Goal: Task Accomplishment & Management: Manage account settings

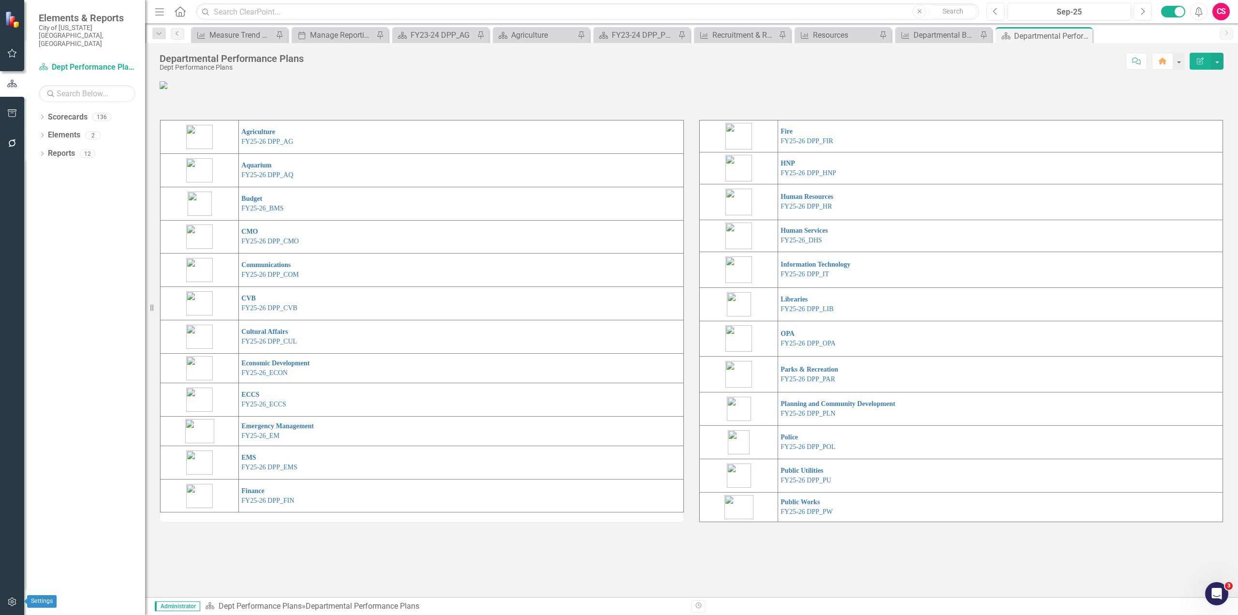
click at [12, 604] on icon "button" at bounding box center [12, 602] width 10 height 8
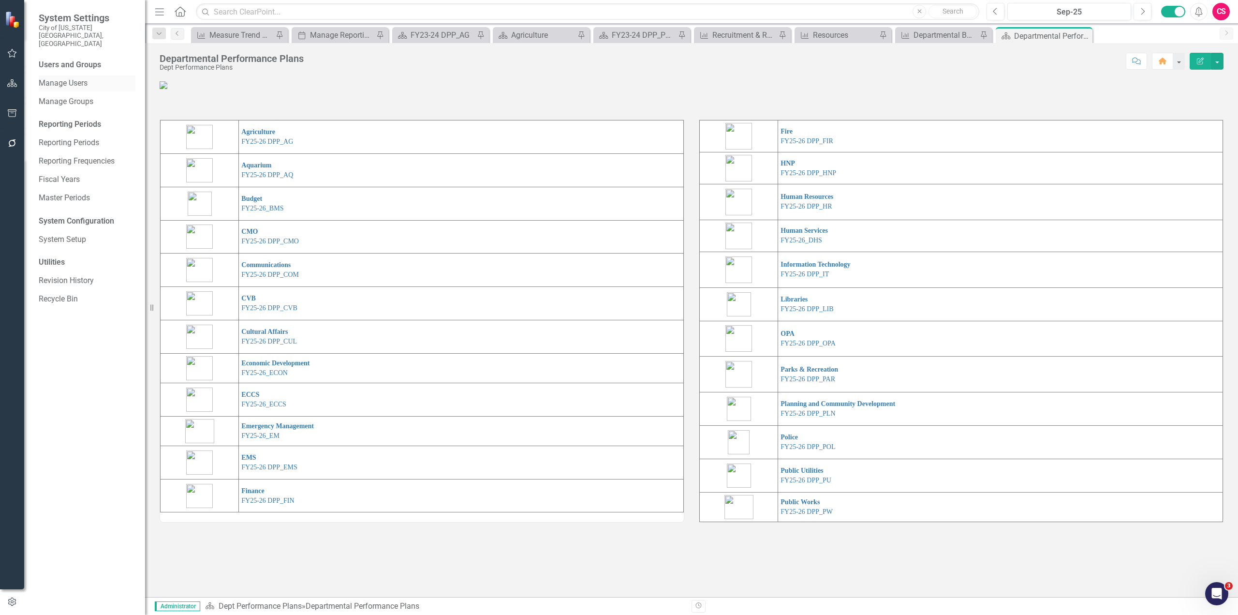
click at [86, 75] on div "Manage Users" at bounding box center [87, 83] width 97 height 16
click at [79, 78] on link "Manage Users" at bounding box center [87, 83] width 97 height 11
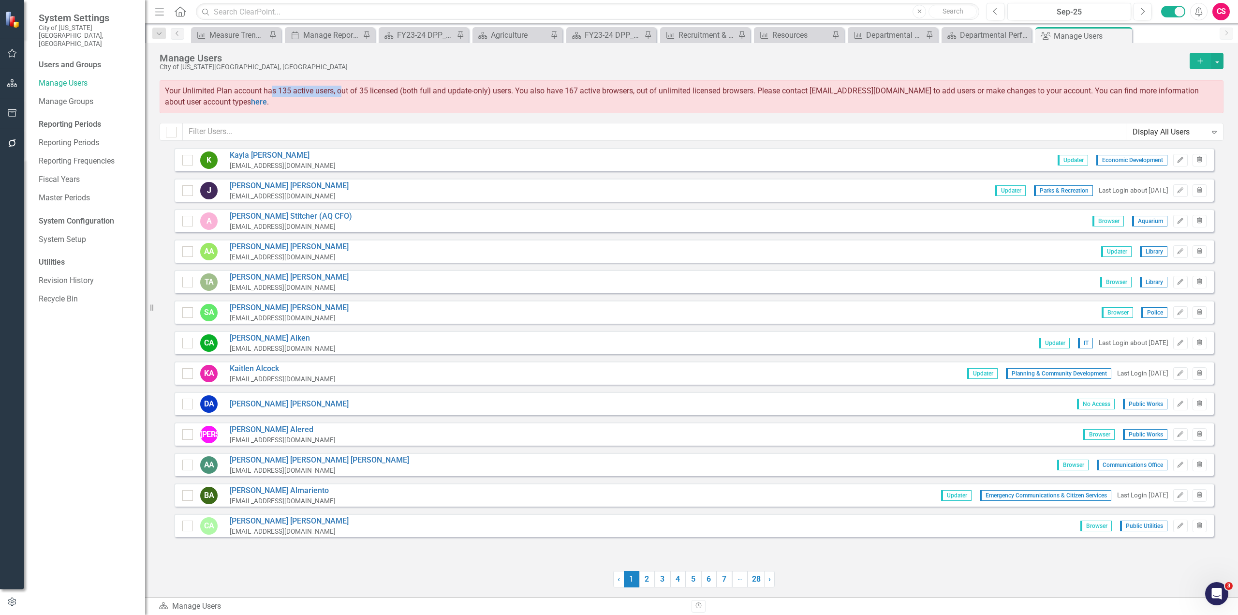
drag, startPoint x: 272, startPoint y: 89, endPoint x: 343, endPoint y: 94, distance: 70.8
click at [343, 94] on span "Your Unlimited Plan account has 135 active users, out of 35 licensed (both full…" at bounding box center [682, 96] width 1034 height 20
drag, startPoint x: 542, startPoint y: 87, endPoint x: 738, endPoint y: 87, distance: 195.9
click at [738, 87] on span "Your Unlimited Plan account has 135 active users, out of 35 licensed (both full…" at bounding box center [682, 96] width 1034 height 20
click at [88, 275] on link "Revision History" at bounding box center [87, 280] width 97 height 11
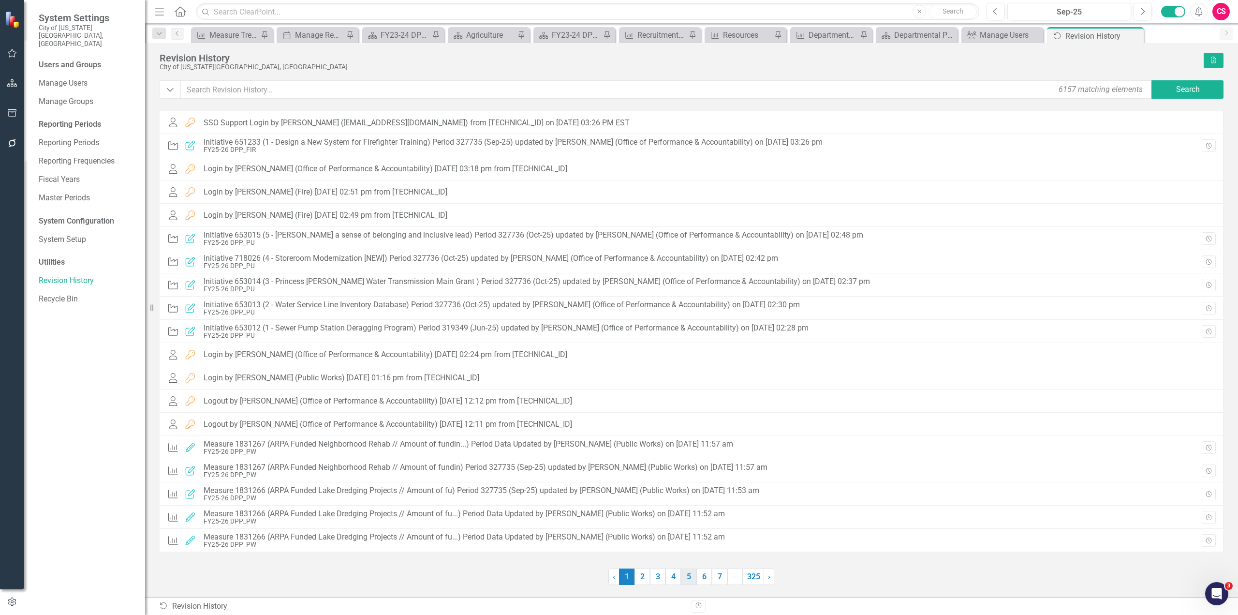
click at [697, 580] on link "6" at bounding box center [704, 576] width 15 height 16
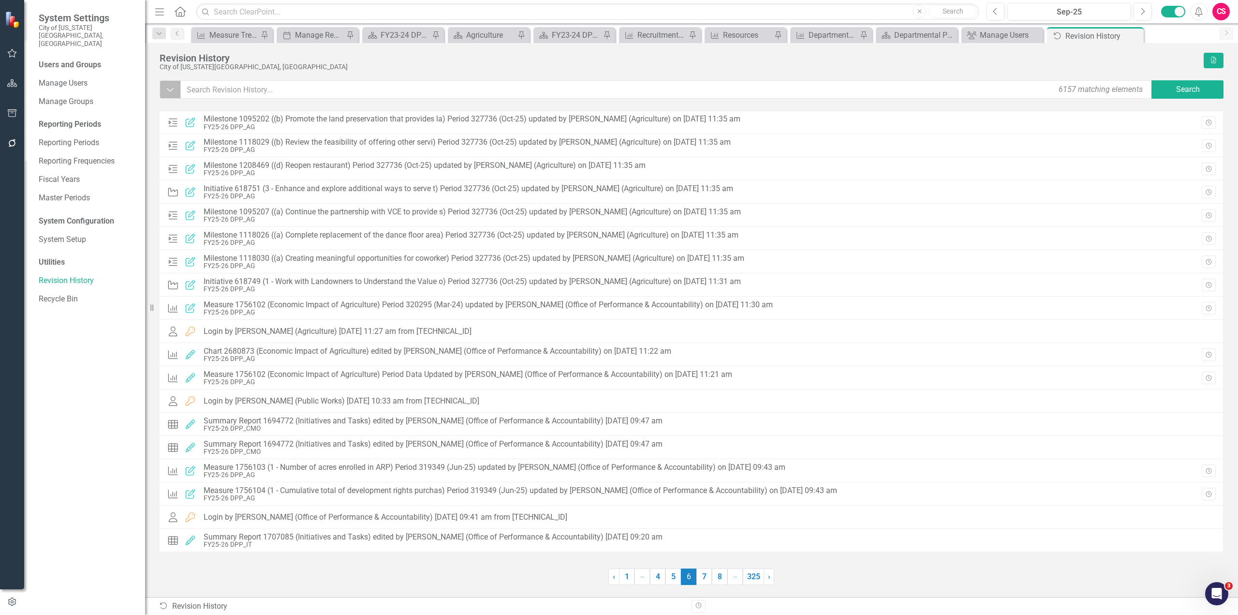
click at [164, 96] on button "Dropdown" at bounding box center [170, 89] width 21 height 18
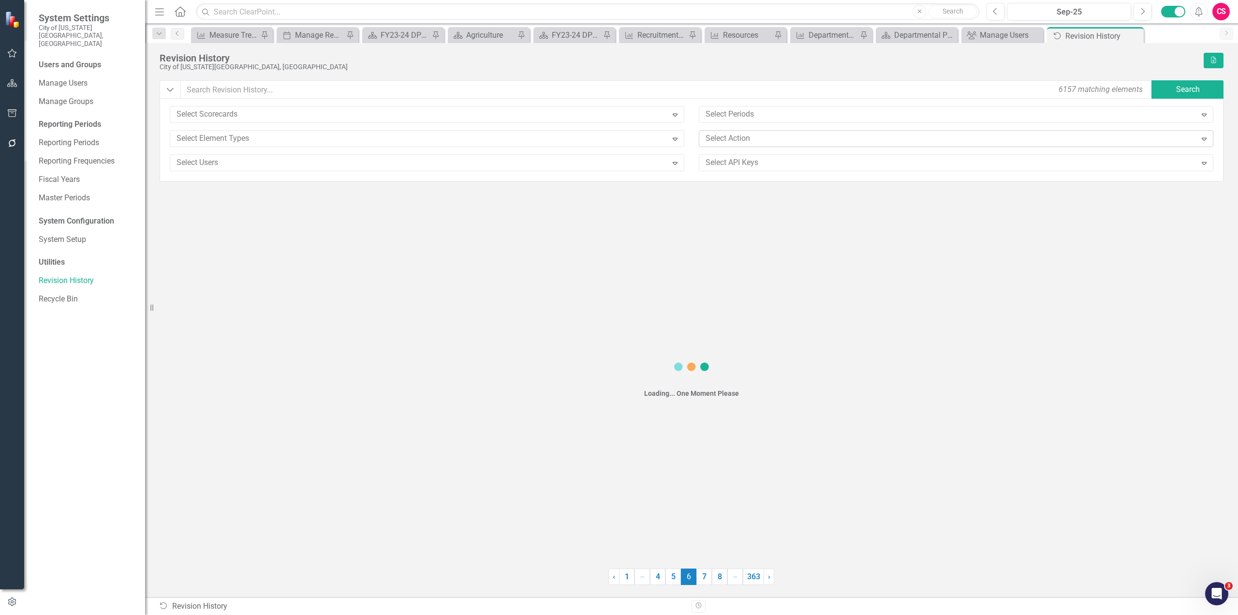
click at [750, 141] on div at bounding box center [949, 138] width 495 height 13
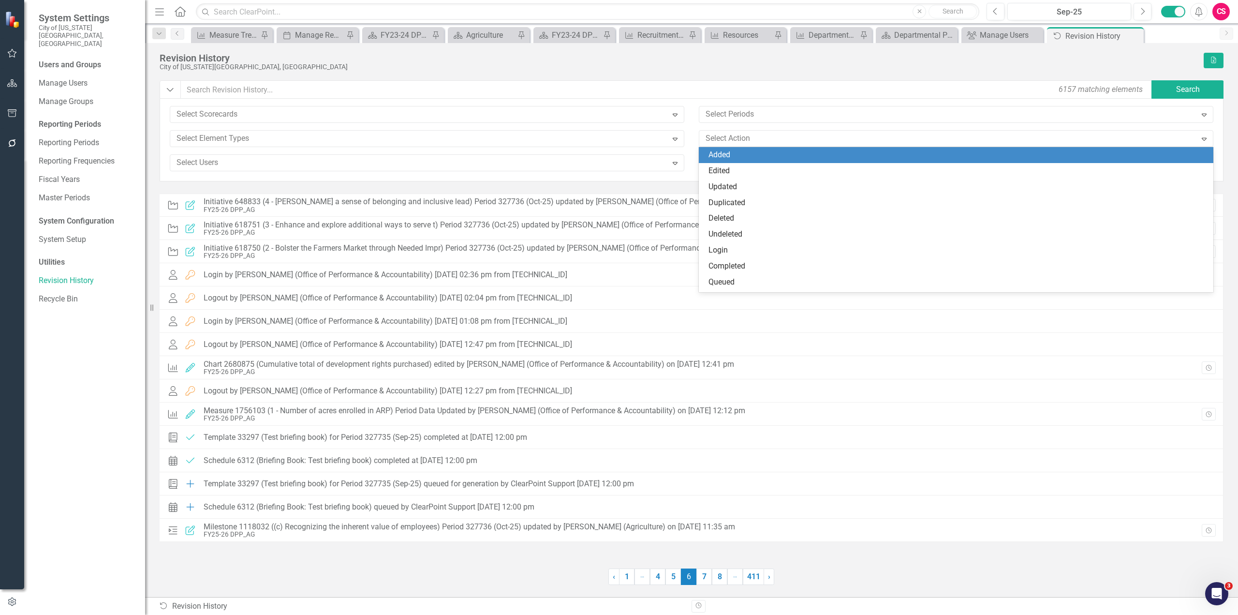
click at [738, 156] on div "Added" at bounding box center [958, 154] width 499 height 11
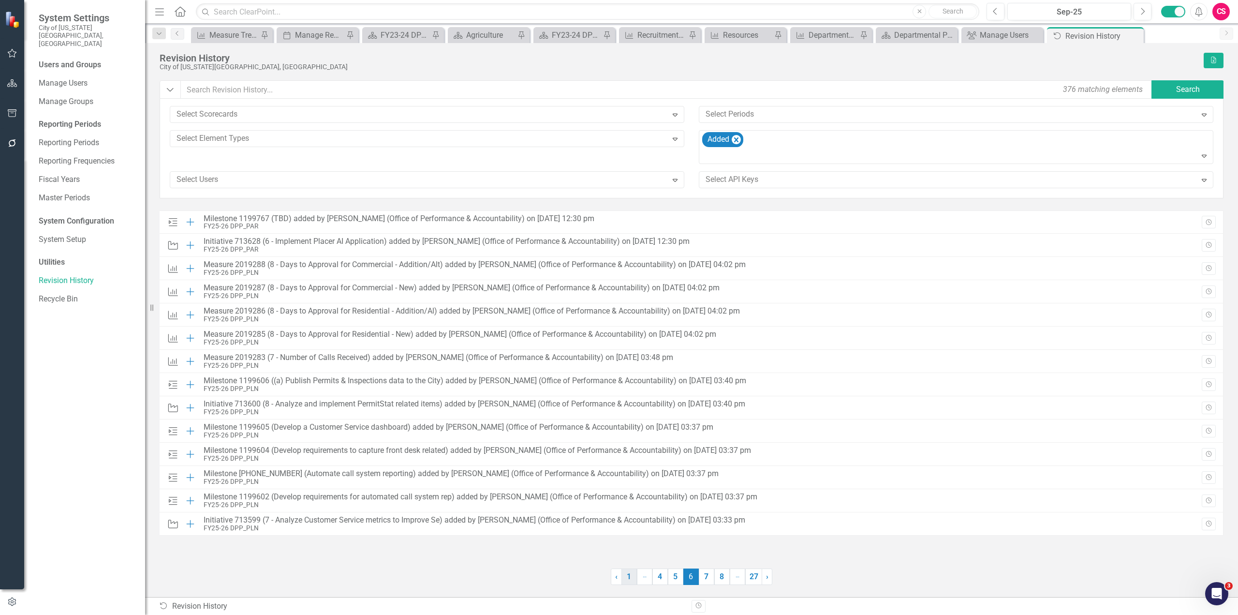
click at [624, 573] on link "1" at bounding box center [629, 576] width 15 height 16
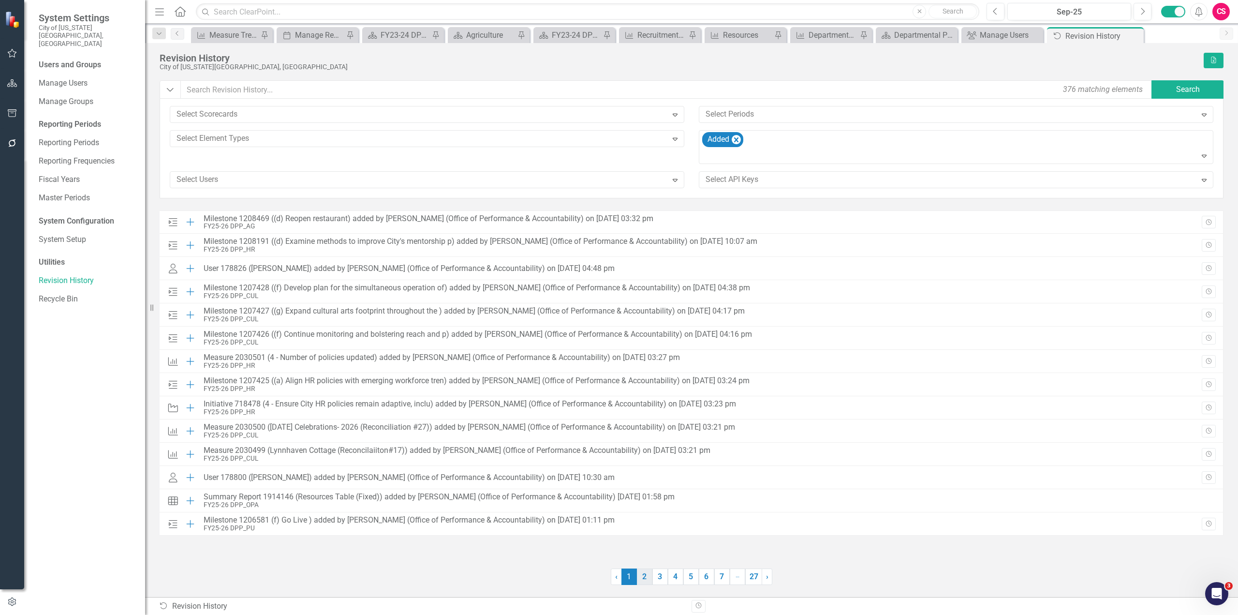
click at [643, 579] on link "2" at bounding box center [644, 576] width 15 height 16
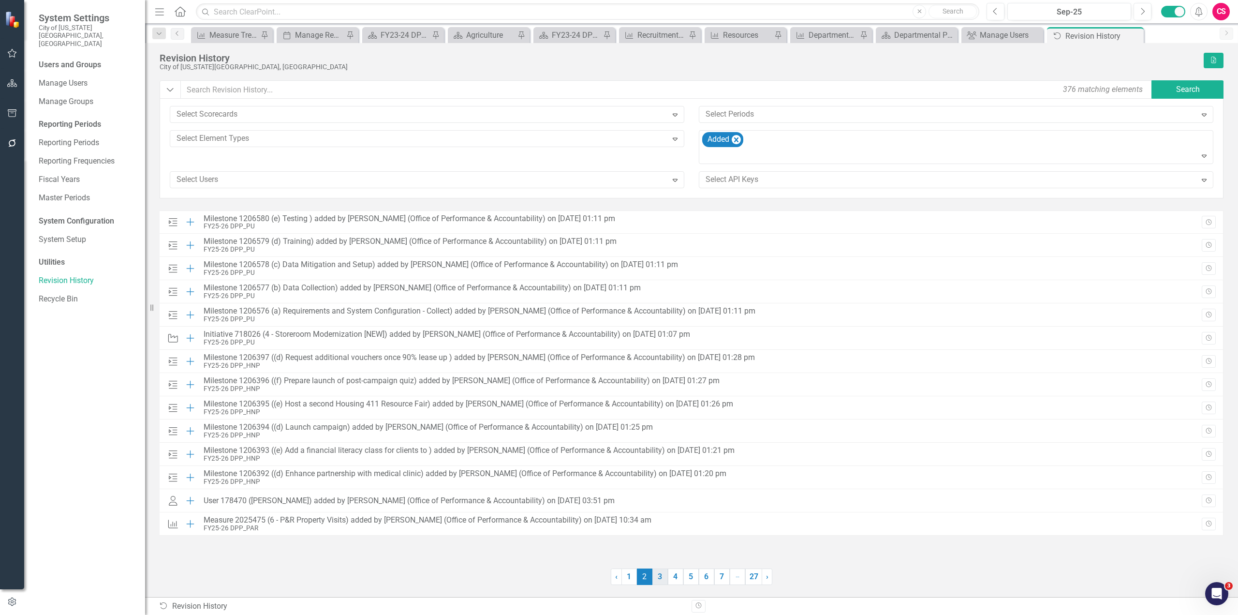
click at [662, 581] on link "3" at bounding box center [660, 576] width 15 height 16
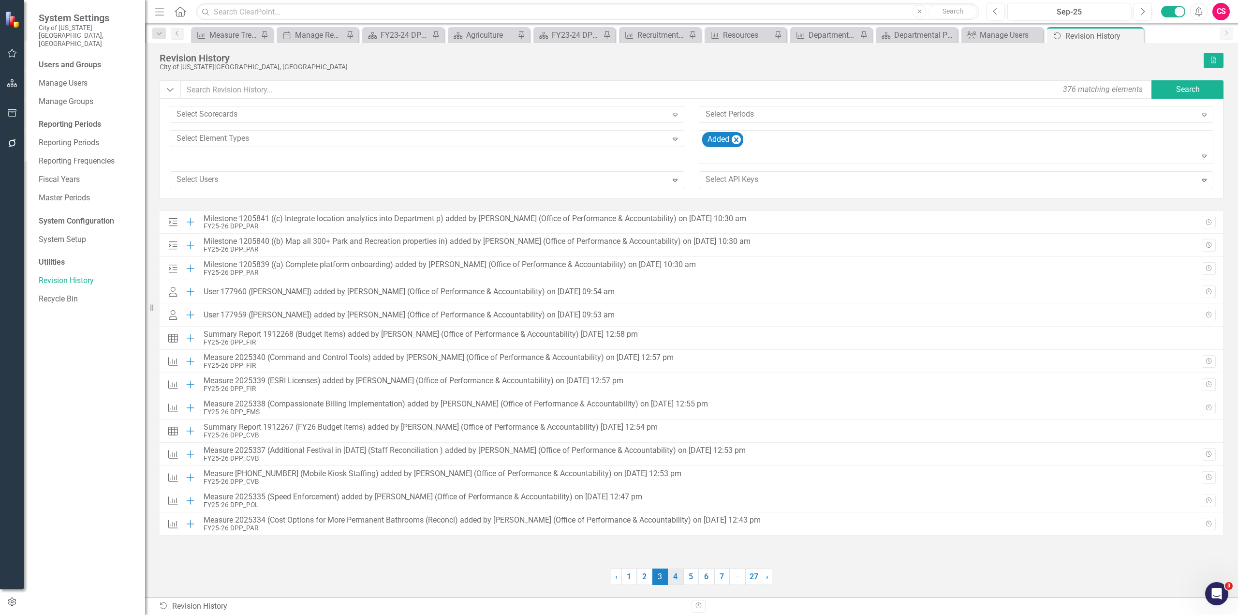
click at [677, 582] on link "4" at bounding box center [675, 576] width 15 height 16
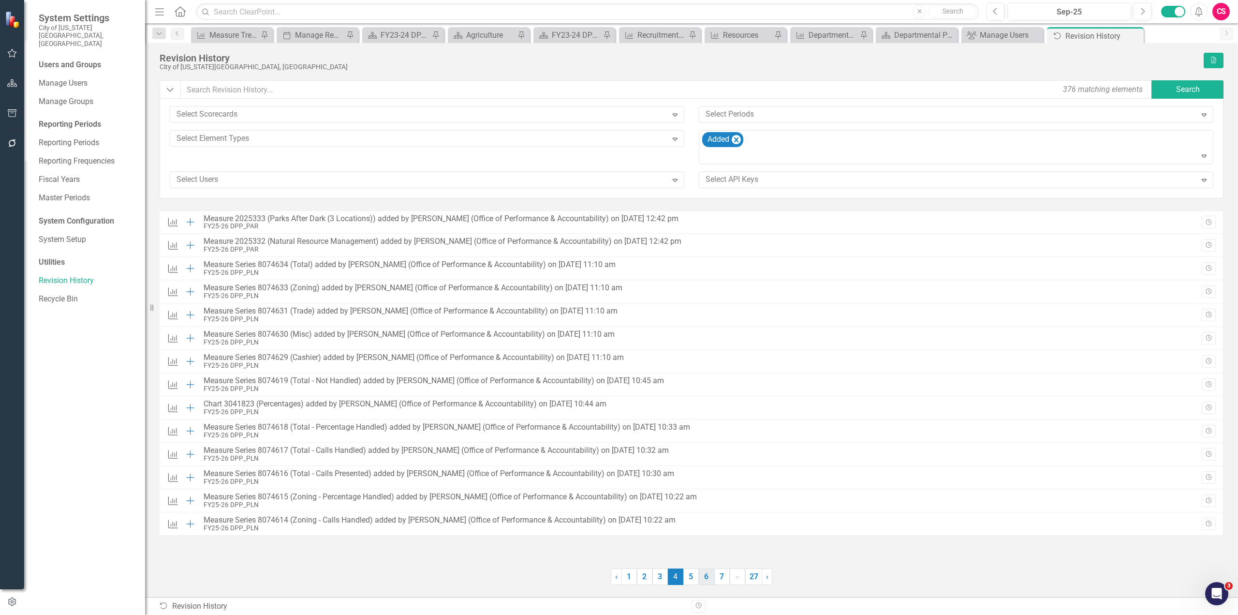
click at [708, 582] on link "6" at bounding box center [706, 576] width 15 height 16
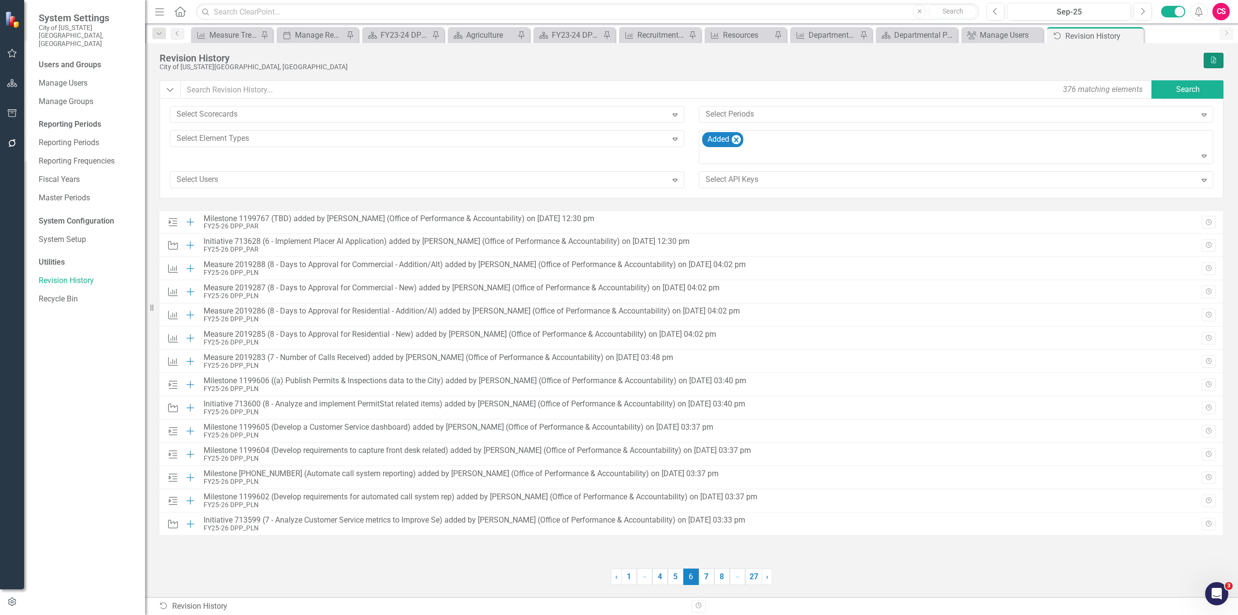
click at [1216, 62] on icon "Excel" at bounding box center [1213, 60] width 7 height 6
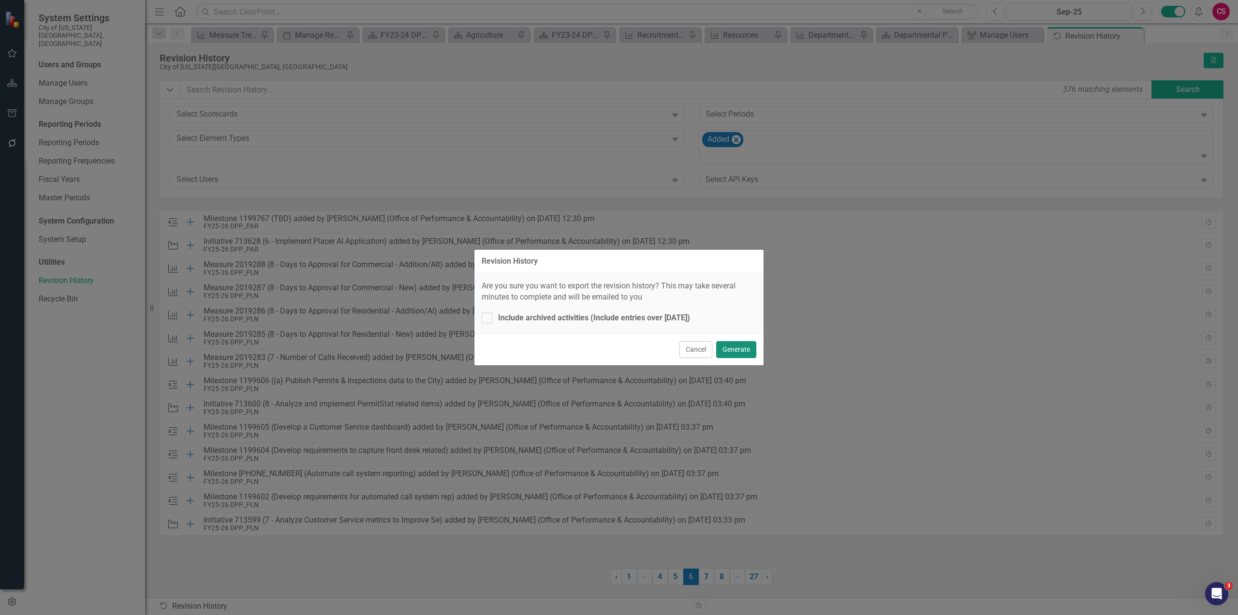
click at [738, 353] on button "Generate" at bounding box center [736, 349] width 40 height 17
